Goal: Task Accomplishment & Management: Manage account settings

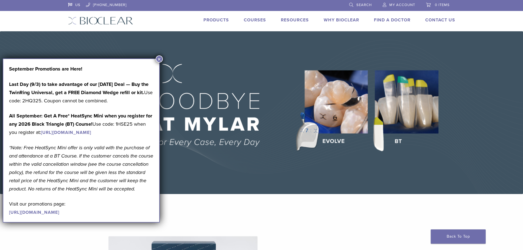
click at [158, 60] on button "×" at bounding box center [159, 58] width 7 height 7
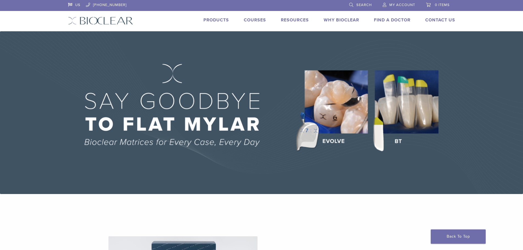
click at [400, 4] on span "My Account" at bounding box center [403, 5] width 26 height 4
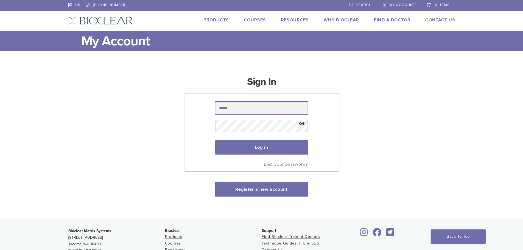
click at [243, 109] on input "text" at bounding box center [261, 108] width 93 height 13
type input "**********"
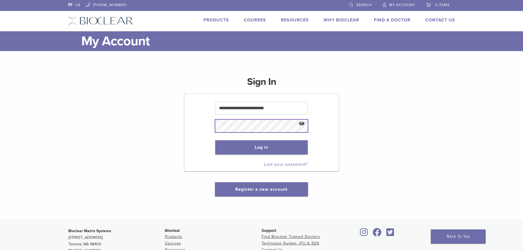
click at [215, 140] on button "Log in" at bounding box center [261, 147] width 93 height 14
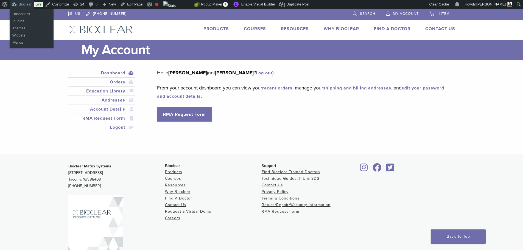
click at [21, 5] on link "Bioclear" at bounding box center [22, 4] width 24 height 9
